Goal: Transaction & Acquisition: Download file/media

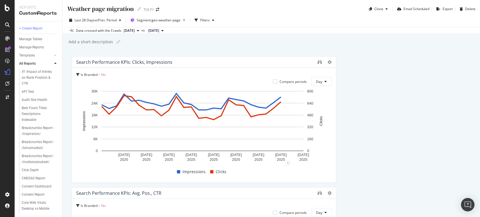
scroll to position [1077, 0]
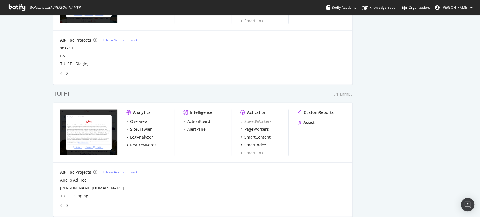
scroll to position [819, 0]
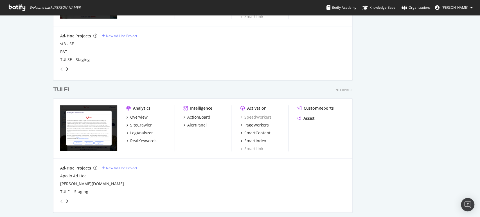
click at [61, 89] on div "TUI FI" at bounding box center [61, 90] width 16 height 8
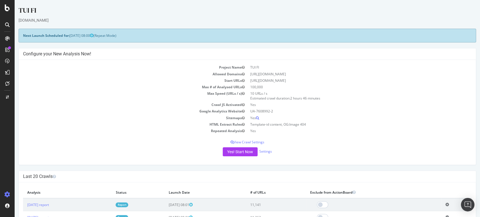
click at [128, 203] on link "Report" at bounding box center [122, 204] width 13 height 5
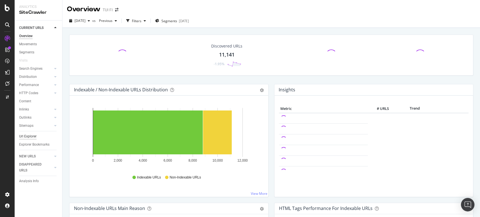
click at [26, 137] on div "Url Explorer" at bounding box center [27, 137] width 17 height 6
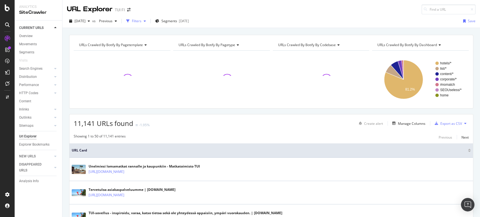
click at [141, 21] on div "Filters" at bounding box center [137, 21] width 10 height 5
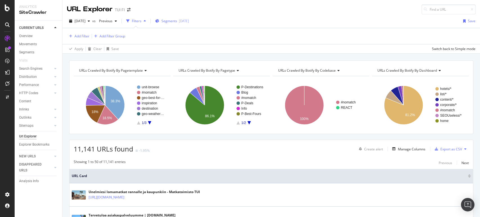
click at [175, 20] on span "Segments" at bounding box center [169, 21] width 16 height 5
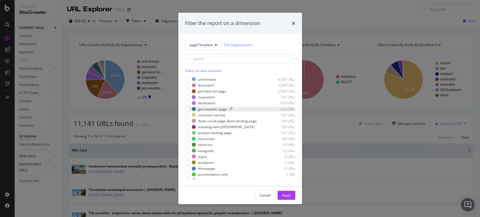
click at [216, 109] on div "geo-weather-page" at bounding box center [212, 109] width 29 height 5
click at [288, 195] on div "Apply" at bounding box center [286, 195] width 9 height 5
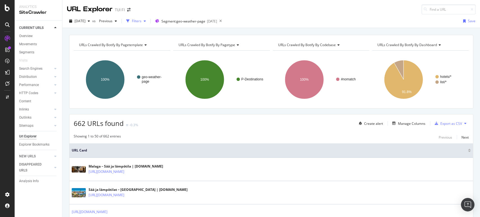
click at [141, 21] on div "Filters" at bounding box center [137, 21] width 10 height 5
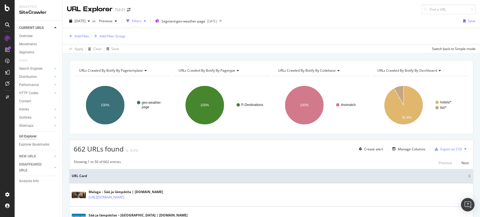
click at [85, 32] on div "Add Filter Add Filter Group" at bounding box center [271, 36] width 408 height 16
click at [87, 36] on div "Add Filter" at bounding box center [81, 36] width 15 height 5
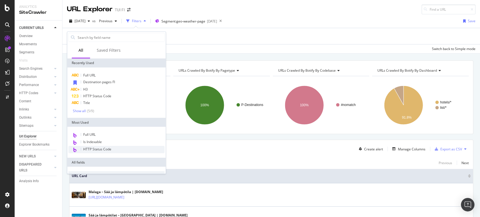
click at [97, 148] on span "HTTP Status Code" at bounding box center [97, 149] width 28 height 5
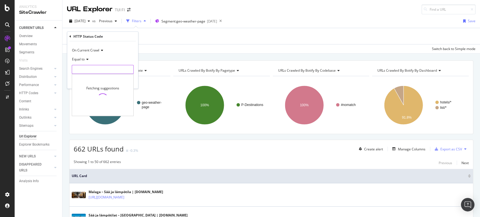
click at [93, 73] on div "On Current Crawl Equal to Fetching suggestions Cancel Add filter Apply" at bounding box center [102, 64] width 71 height 47
click at [93, 73] on input "number" at bounding box center [103, 69] width 62 height 9
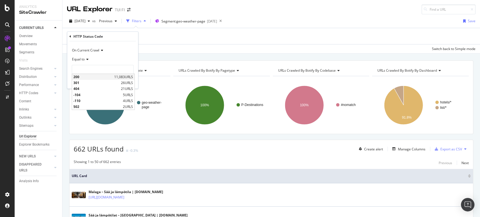
click at [96, 76] on span "200" at bounding box center [92, 76] width 39 height 5
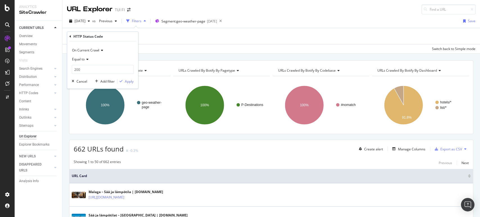
type input "200"
click at [126, 80] on div "Apply" at bounding box center [129, 81] width 9 height 5
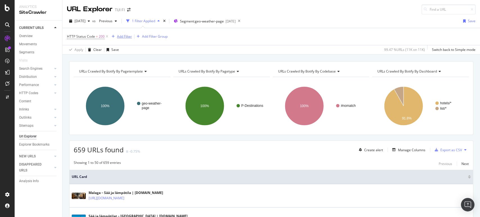
click at [122, 36] on div "Add Filter" at bounding box center [124, 36] width 15 height 5
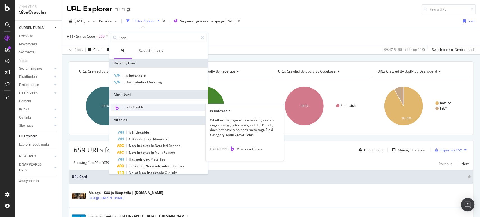
type input "inde"
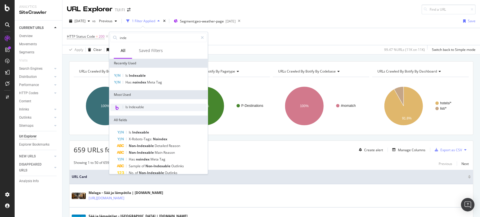
click at [140, 108] on span "Is Indexable" at bounding box center [134, 107] width 19 height 5
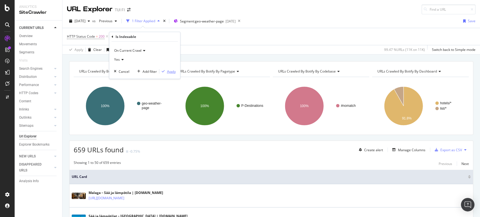
click at [173, 71] on div "Apply" at bounding box center [171, 71] width 9 height 5
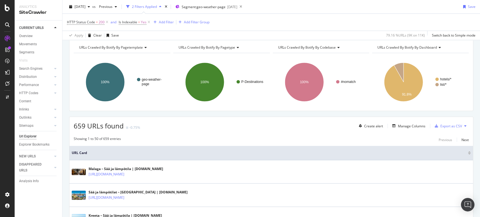
scroll to position [22, 0]
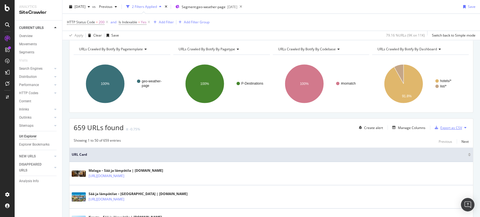
click at [448, 126] on div "Export as CSV" at bounding box center [451, 127] width 22 height 5
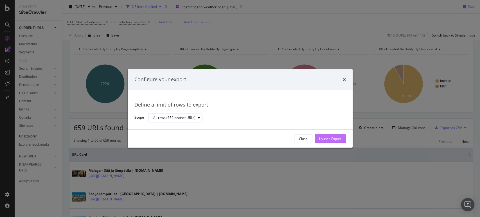
click at [322, 136] on div "Launch Export" at bounding box center [330, 138] width 22 height 5
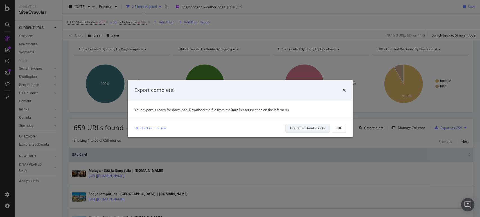
click at [308, 126] on div "Go to the DataExports" at bounding box center [307, 128] width 35 height 5
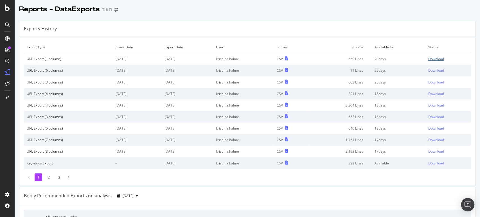
click at [432, 58] on div "Download" at bounding box center [436, 58] width 16 height 5
